Goal: Task Accomplishment & Management: Manage account settings

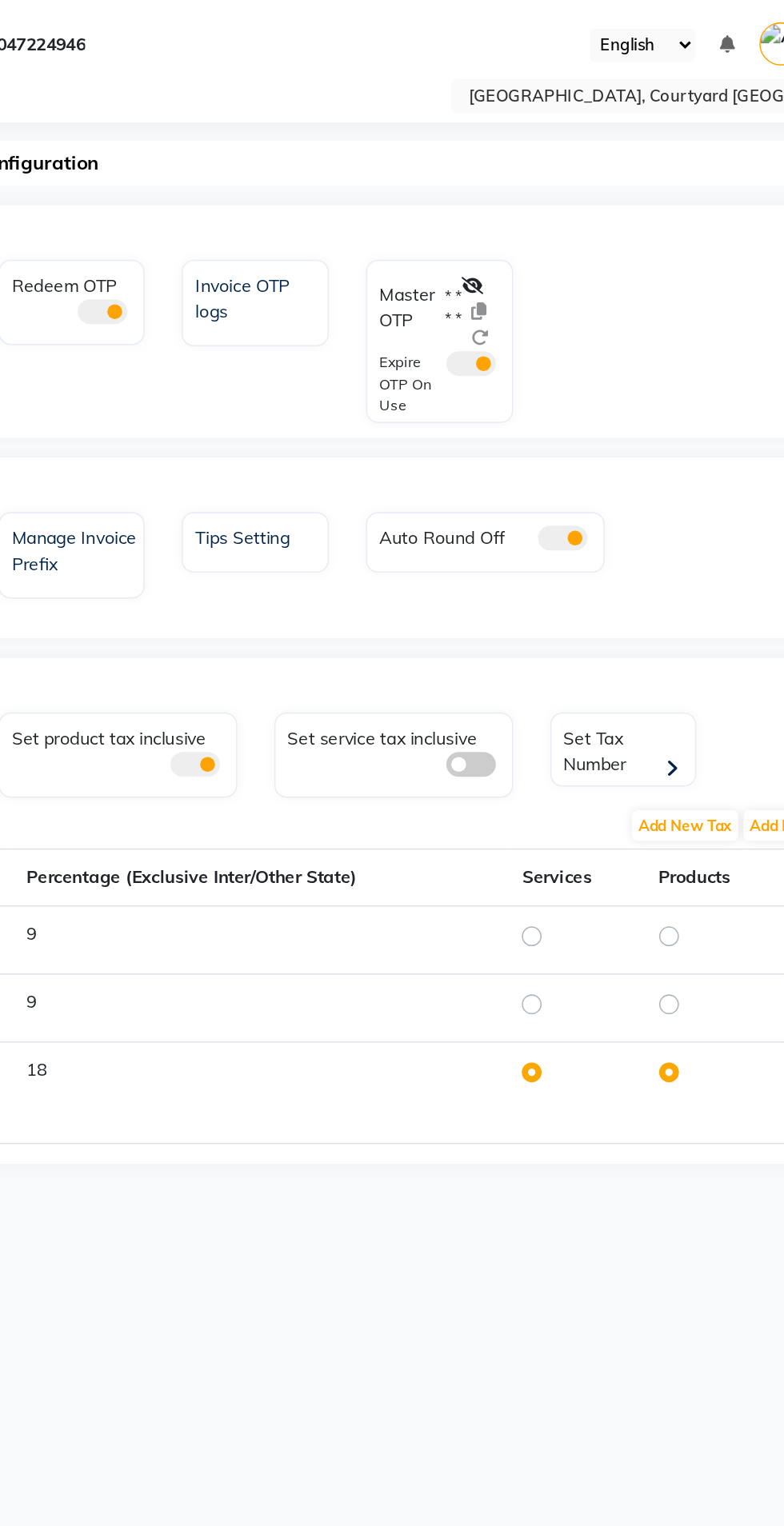
click at [615, 69] on input "text" at bounding box center [607, 63] width 232 height 16
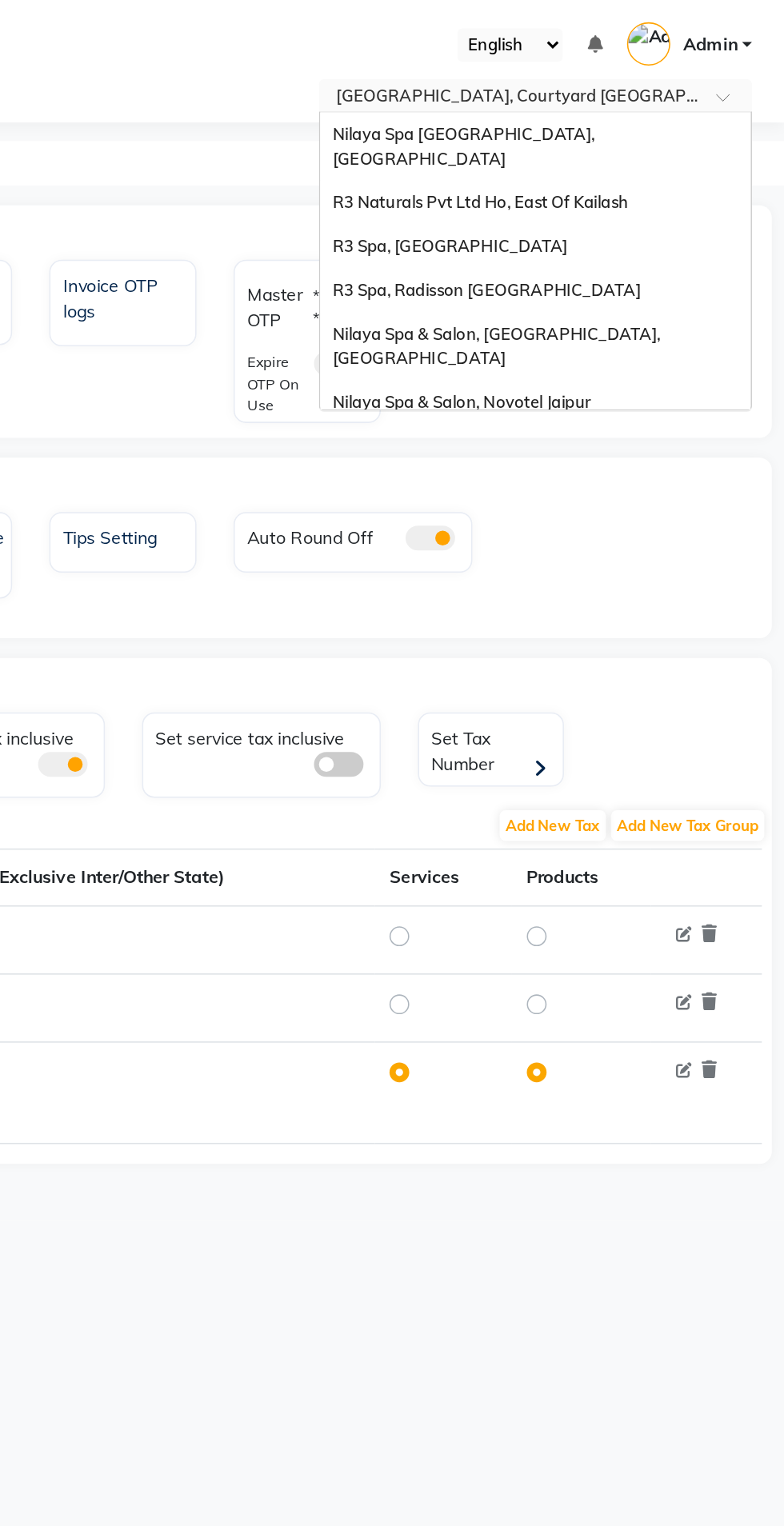
click at [703, 91] on div "Nilaya Spa [GEOGRAPHIC_DATA], [GEOGRAPHIC_DATA]" at bounding box center [623, 95] width 279 height 44
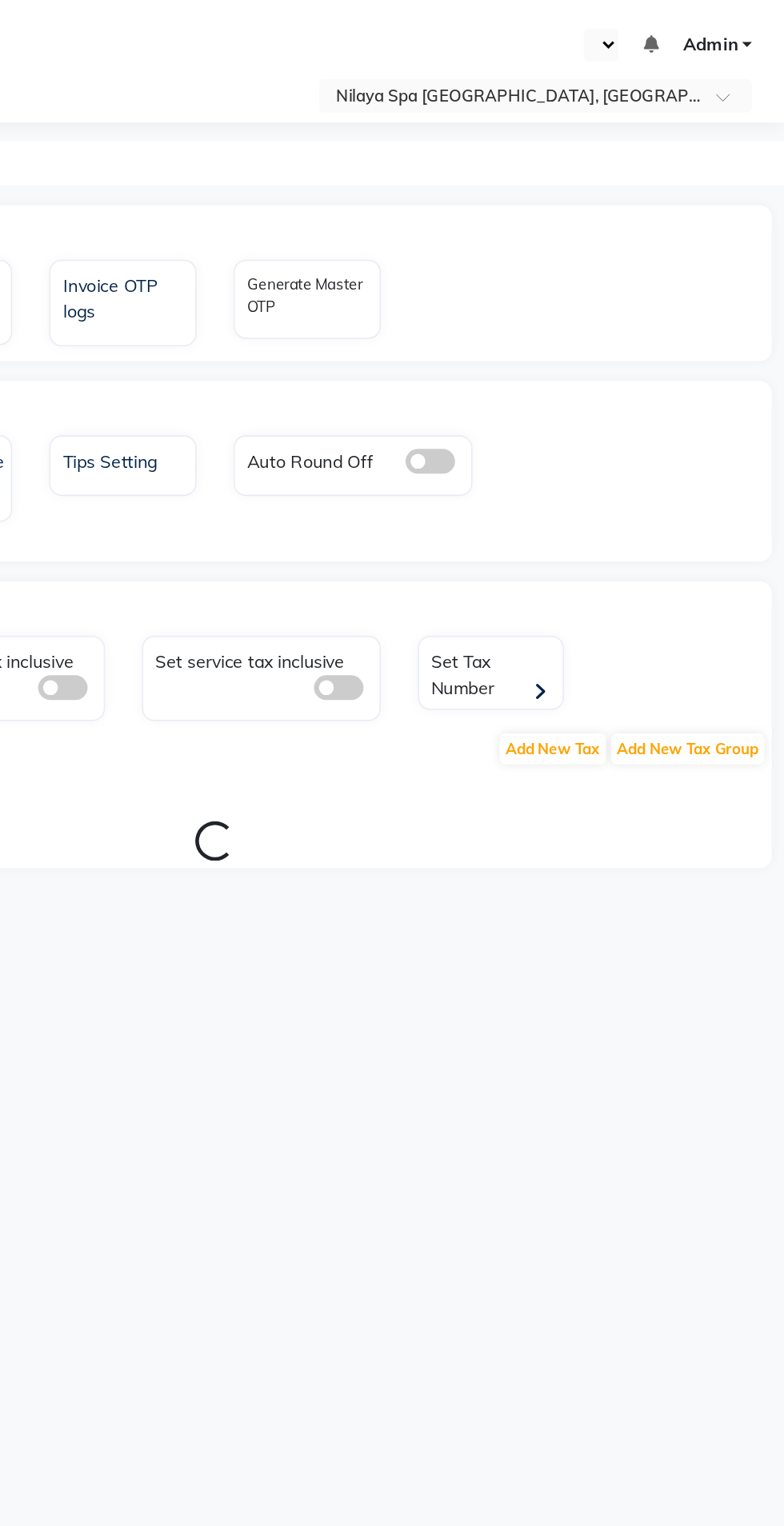
select select "en"
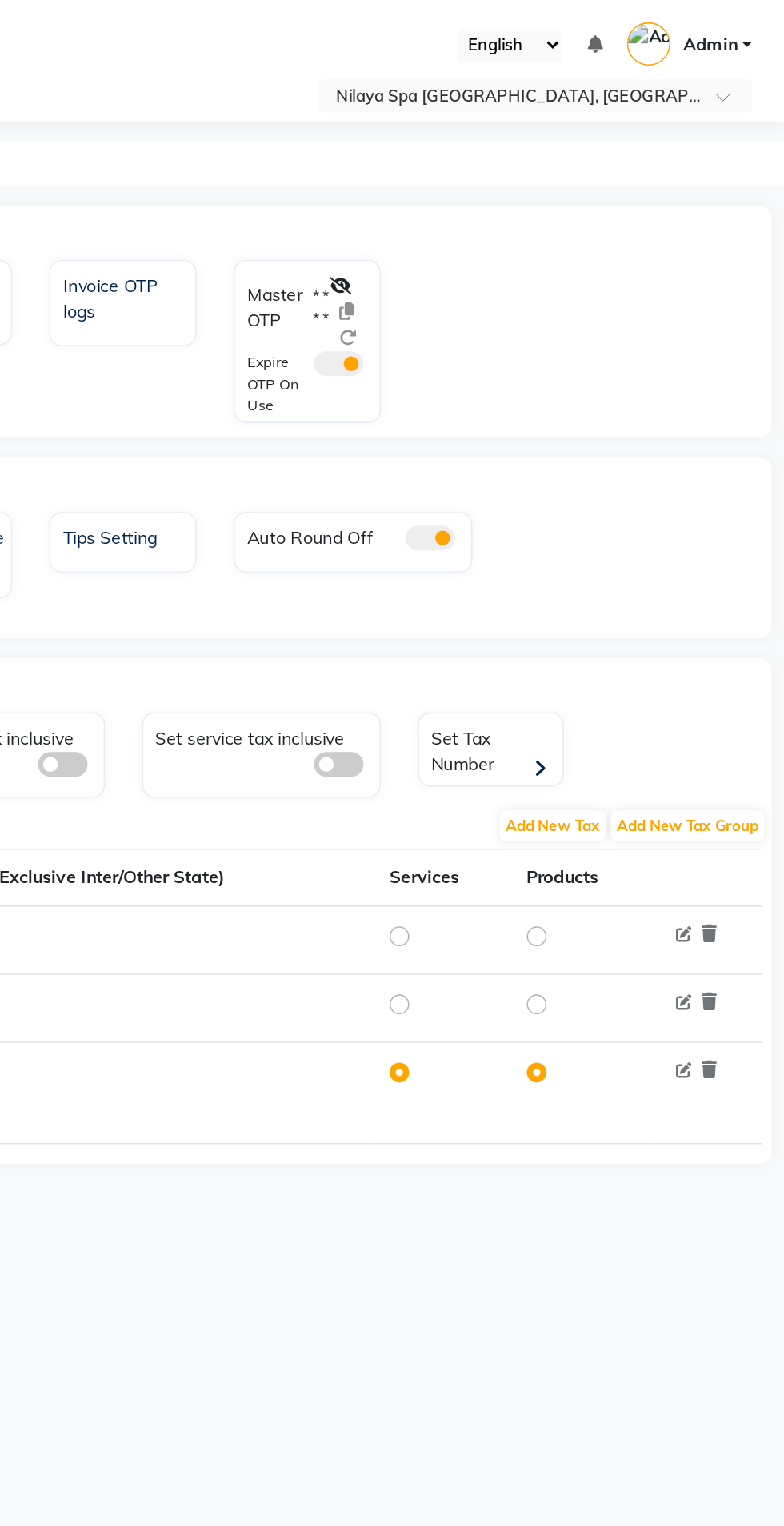
click at [499, 185] on icon at bounding box center [497, 185] width 15 height 11
click at [513, 201] on icon at bounding box center [513, 201] width 10 height 11
